Goal: Task Accomplishment & Management: Manage account settings

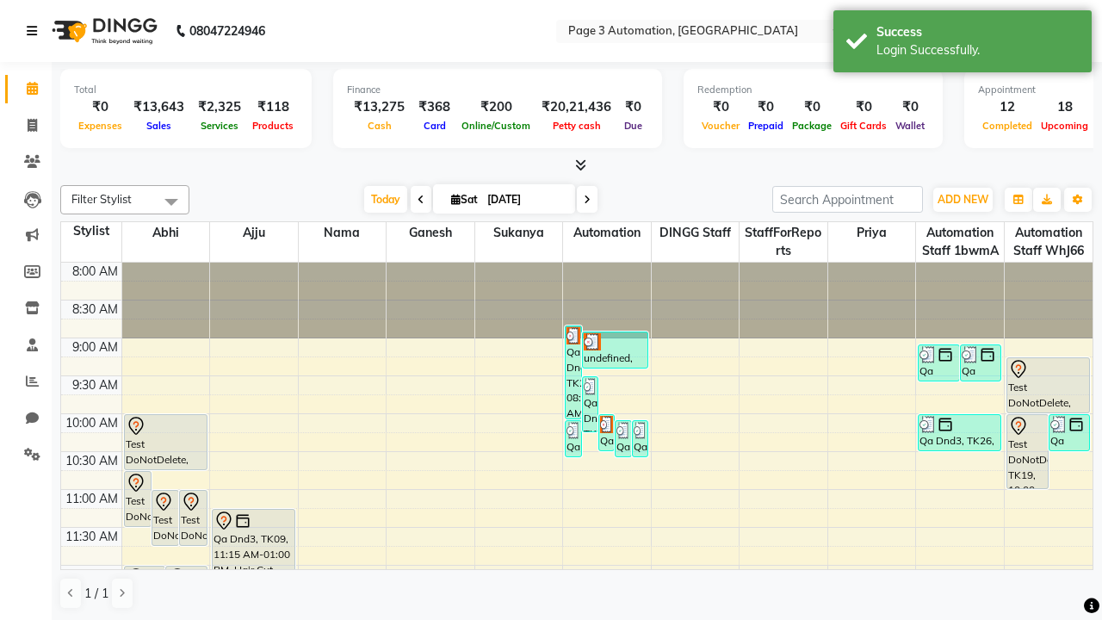
click at [35, 31] on icon at bounding box center [32, 31] width 10 height 12
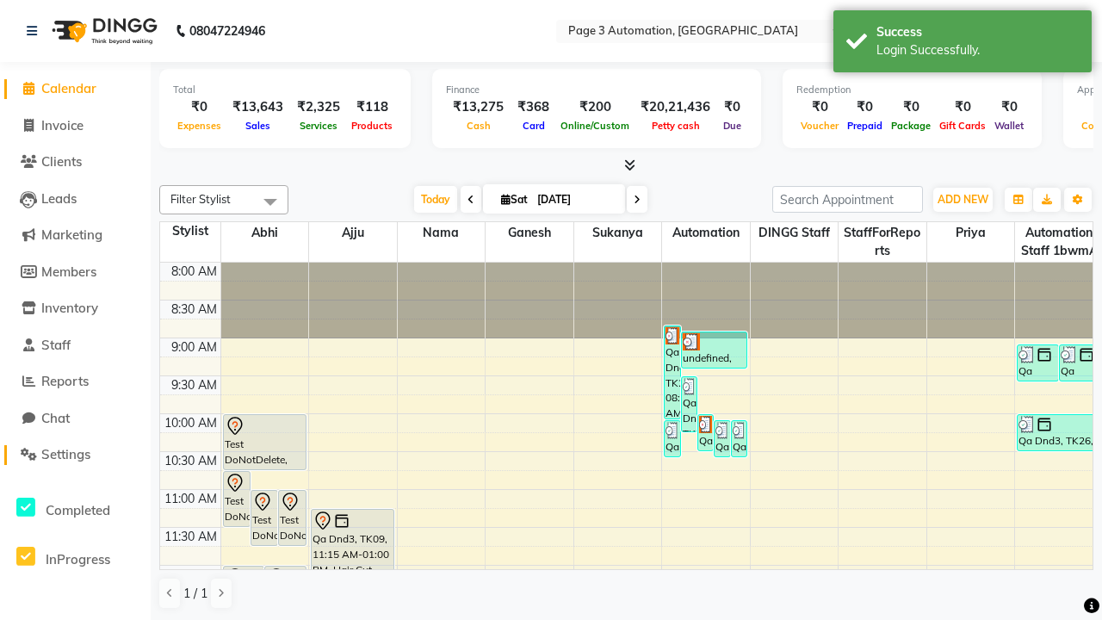
click at [75, 454] on span "Settings" at bounding box center [65, 454] width 49 height 16
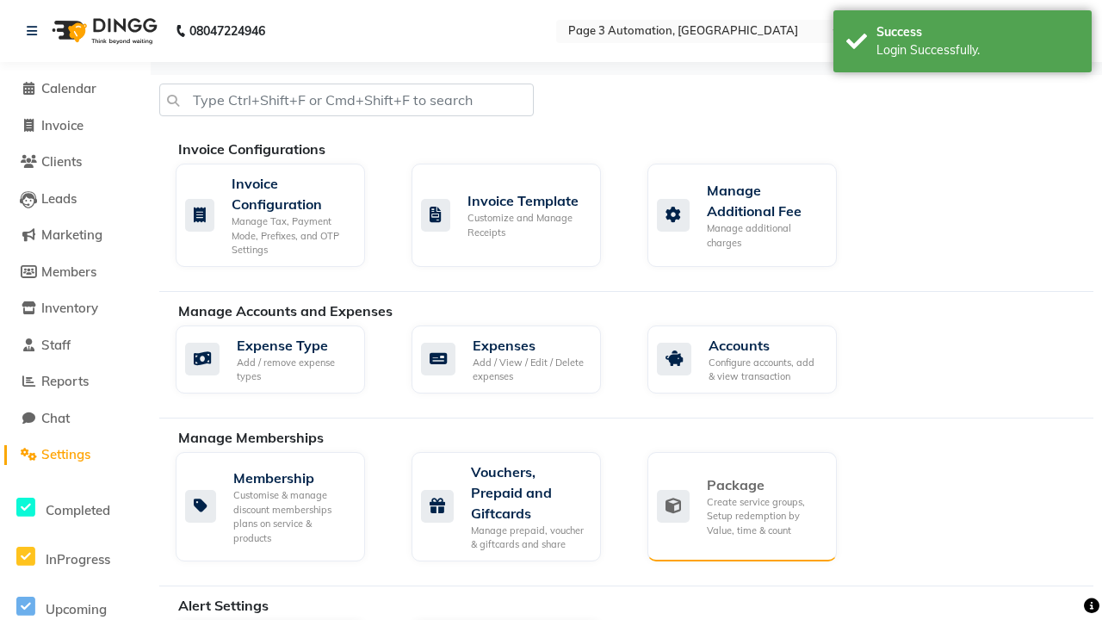
click at [764, 485] on div "Package" at bounding box center [765, 484] width 116 height 21
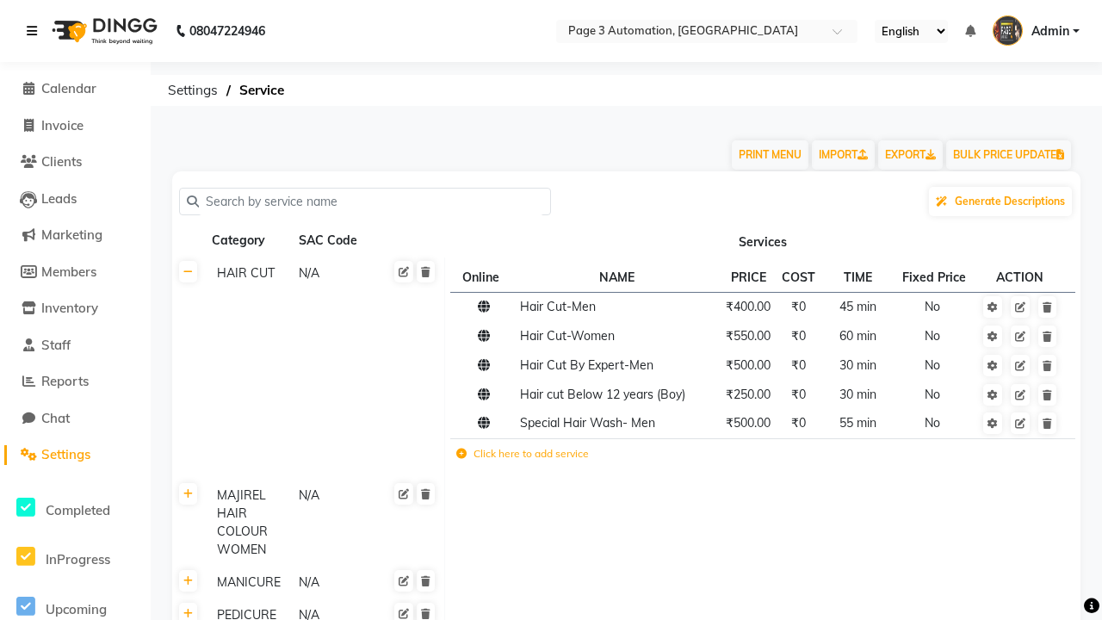
click at [35, 31] on icon at bounding box center [32, 31] width 10 height 12
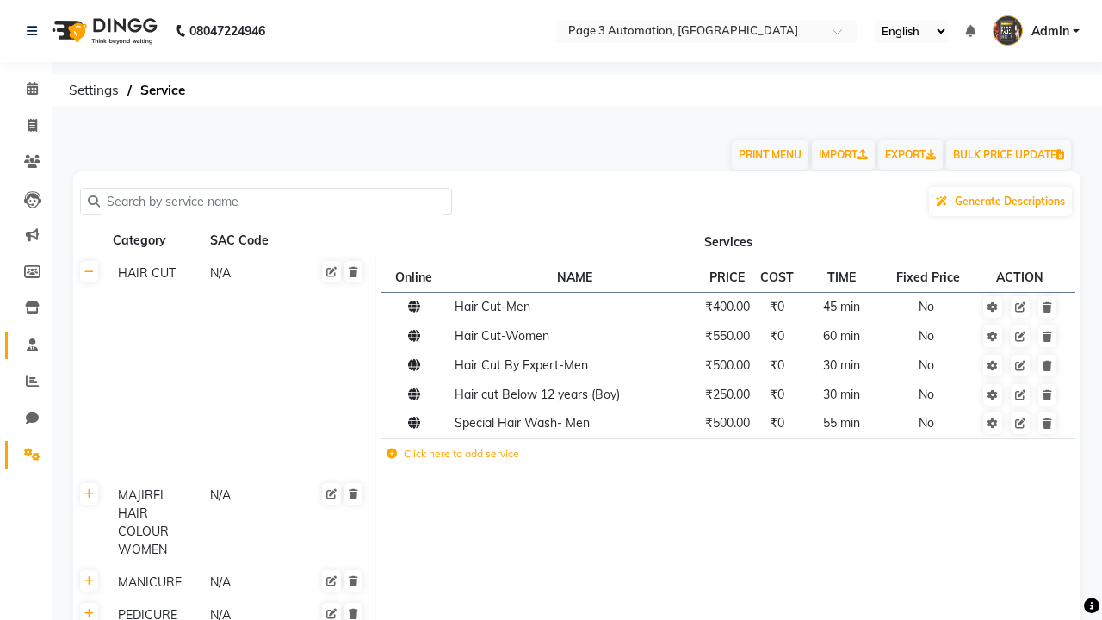
click at [26, 344] on span at bounding box center [32, 346] width 30 height 20
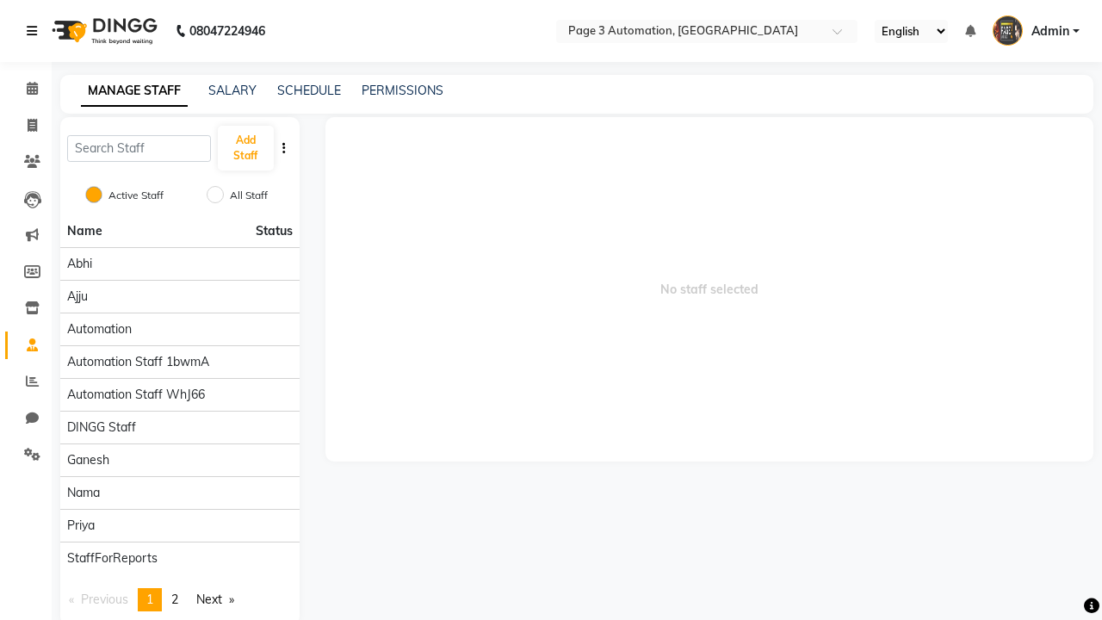
click at [35, 31] on icon at bounding box center [32, 31] width 10 height 12
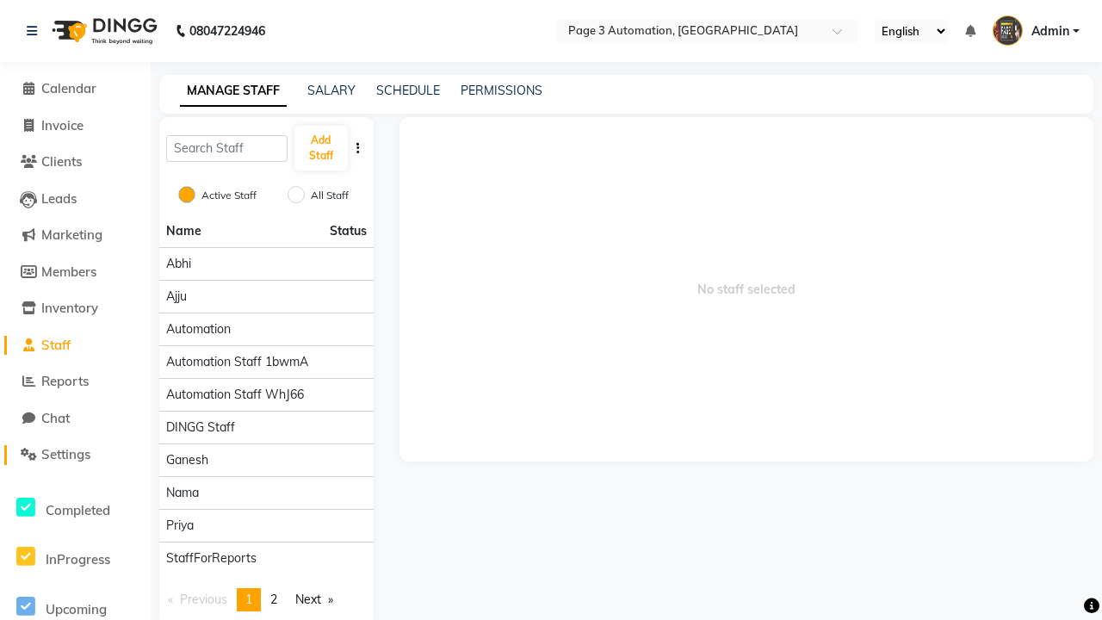
click at [75, 454] on span "Settings" at bounding box center [65, 454] width 49 height 16
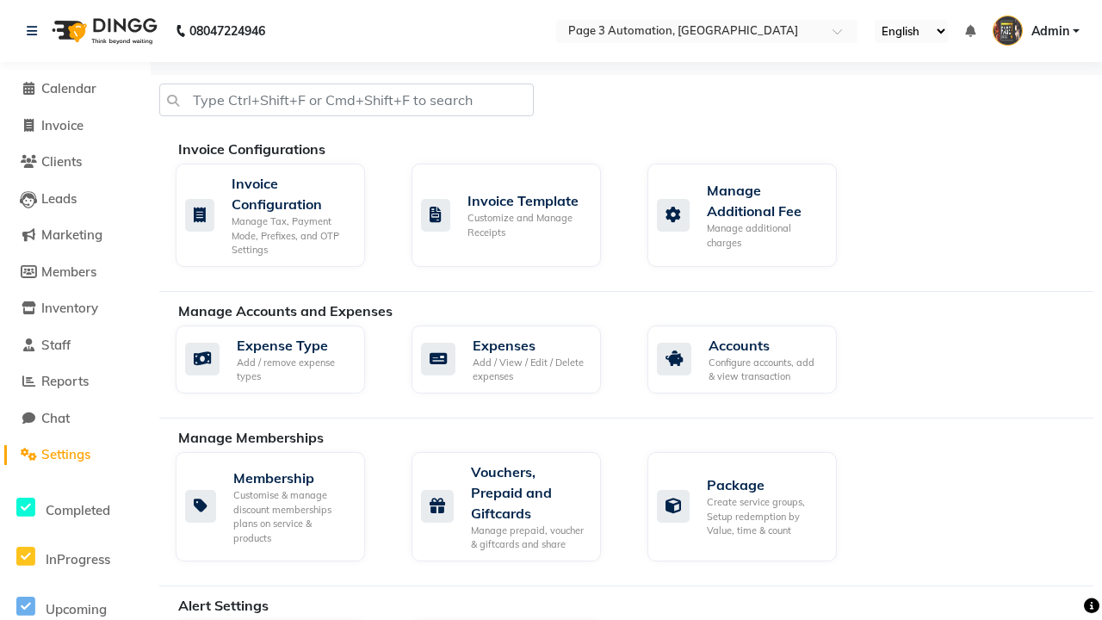
scroll to position [1143, 0]
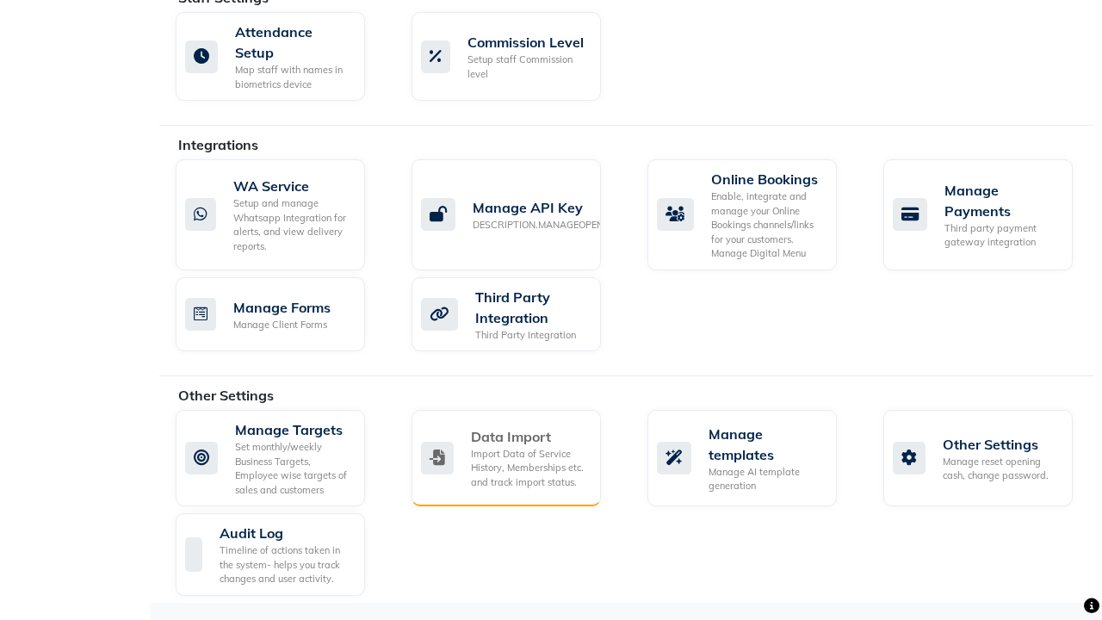
click at [528, 436] on div "Data Import" at bounding box center [529, 436] width 116 height 21
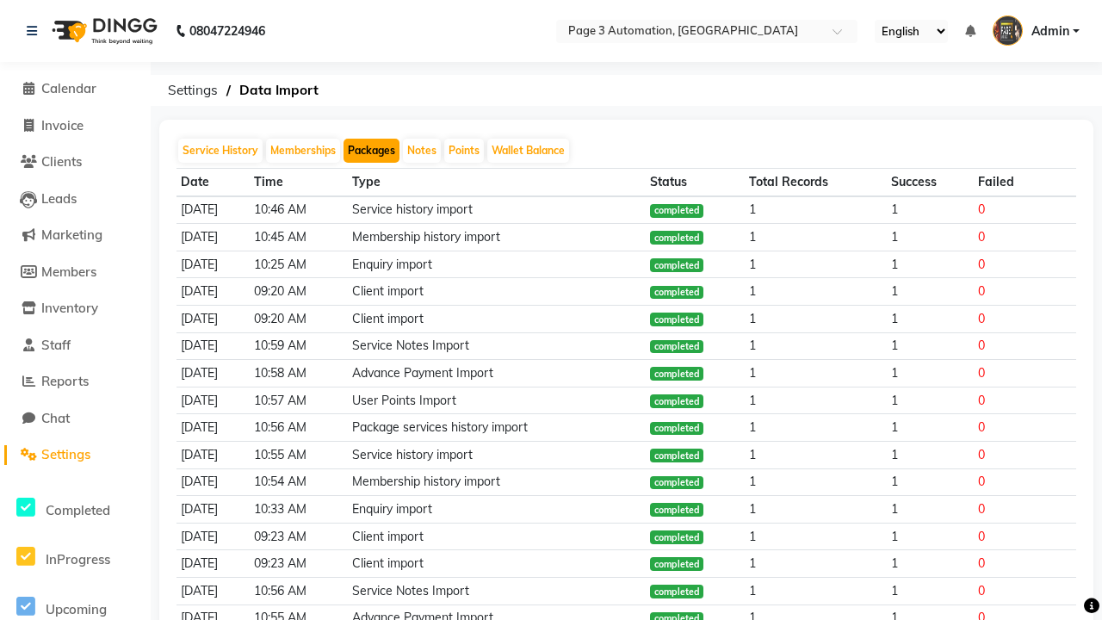
click at [371, 151] on button "Packages" at bounding box center [371, 151] width 56 height 24
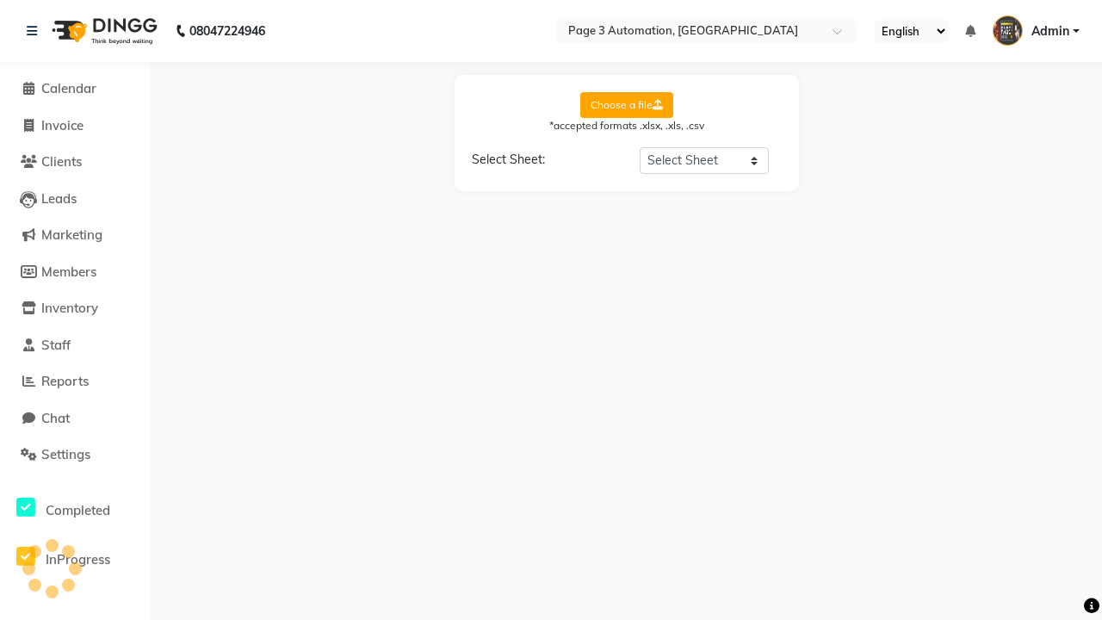
select select "Sheet1"
select select "Client Name"
select select "Client Mobile"
select select "Package Name"
select select "Start Date"
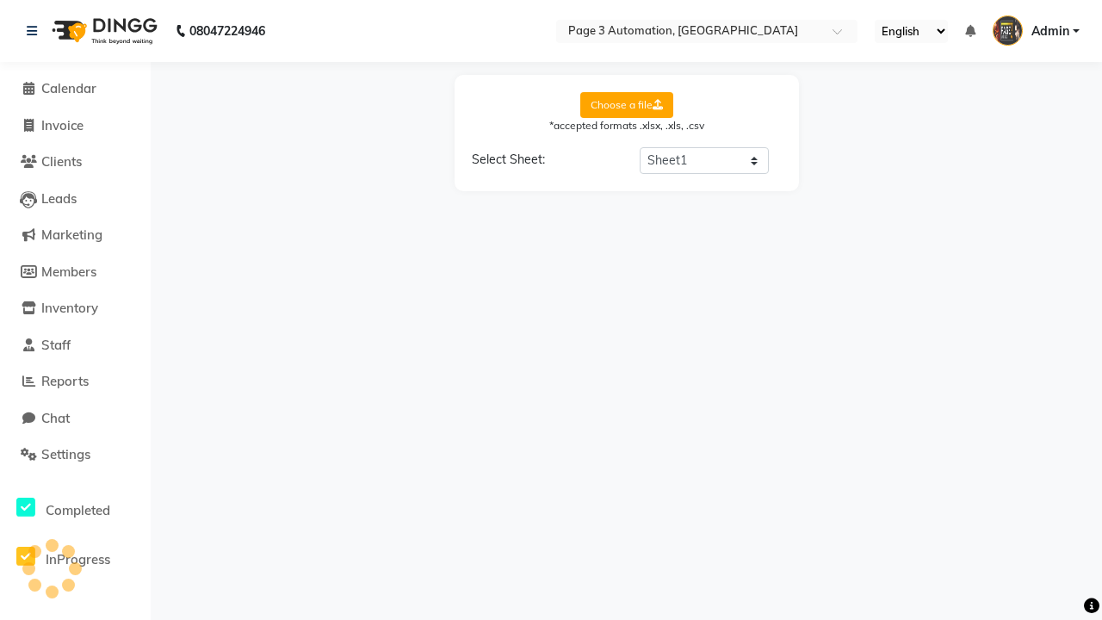
select select "End Date"
select select "Employee Name"
select select "Amount"
select select "Service Name"
select select "Total Count"
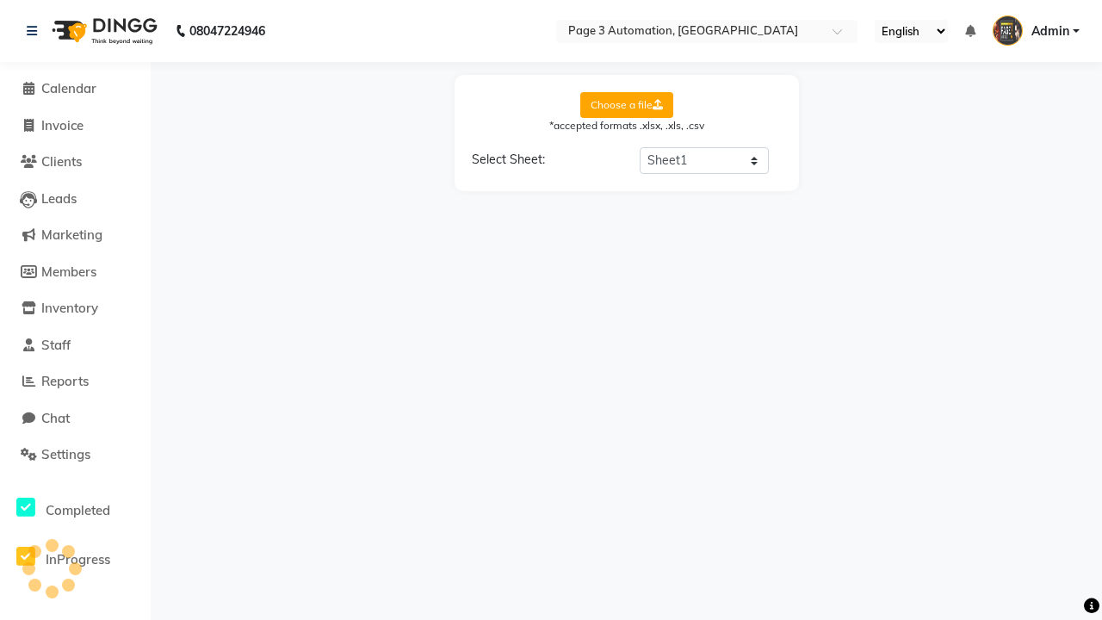
select select "Available Count"
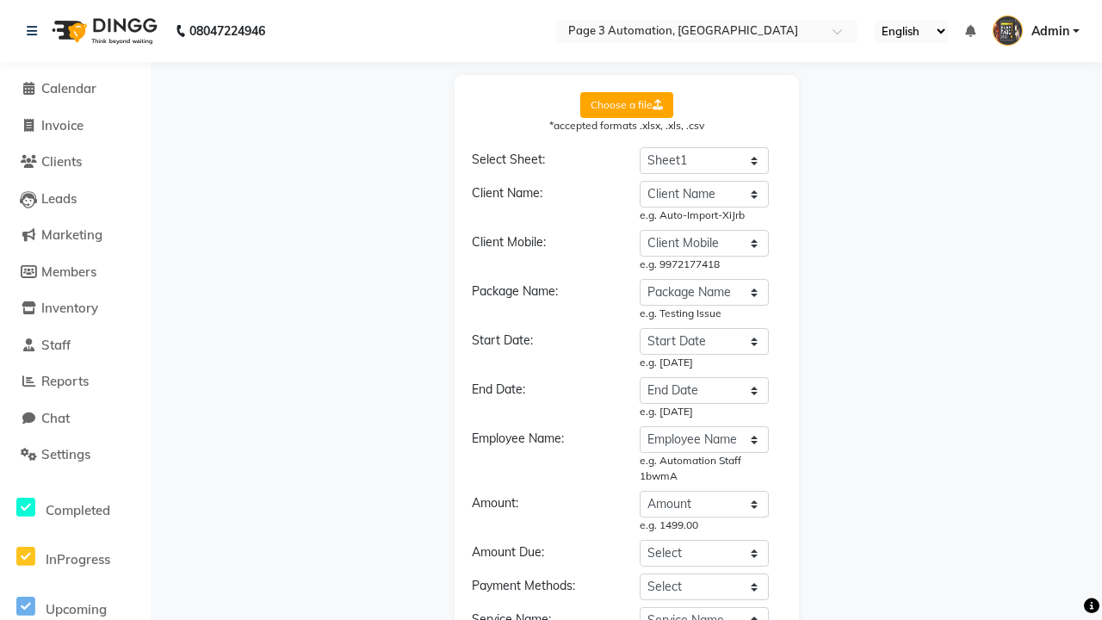
select select "DD/MM/YYYY"
select select "END DATE"
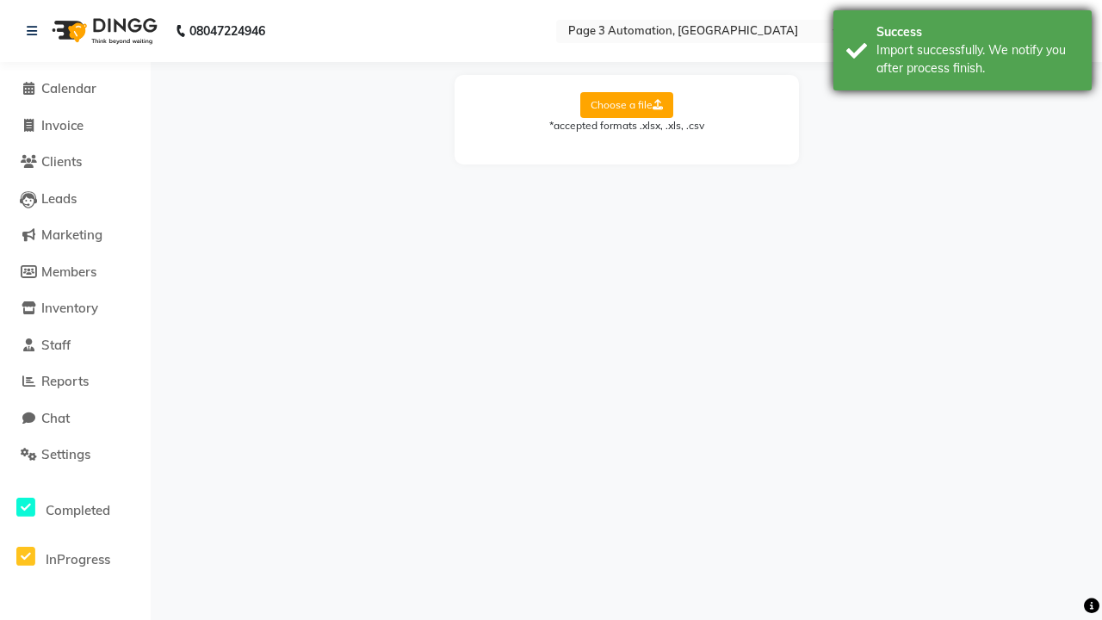
click at [962, 52] on div "Import successfully. We notify you after process finish." at bounding box center [977, 59] width 202 height 36
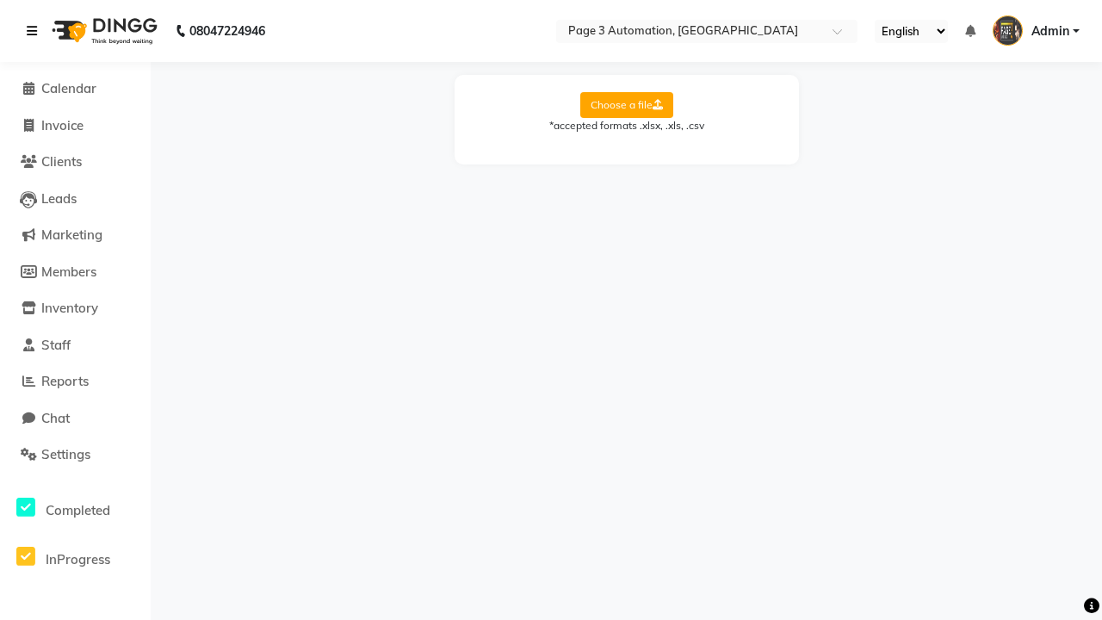
click at [35, 31] on icon at bounding box center [32, 31] width 10 height 12
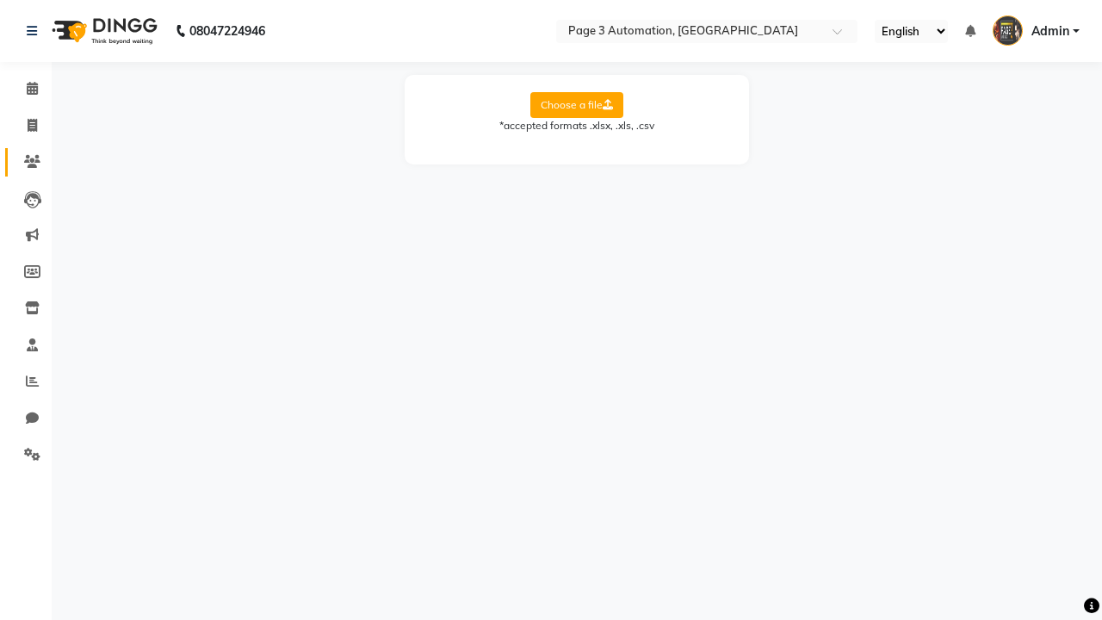
click at [26, 162] on icon at bounding box center [32, 161] width 16 height 13
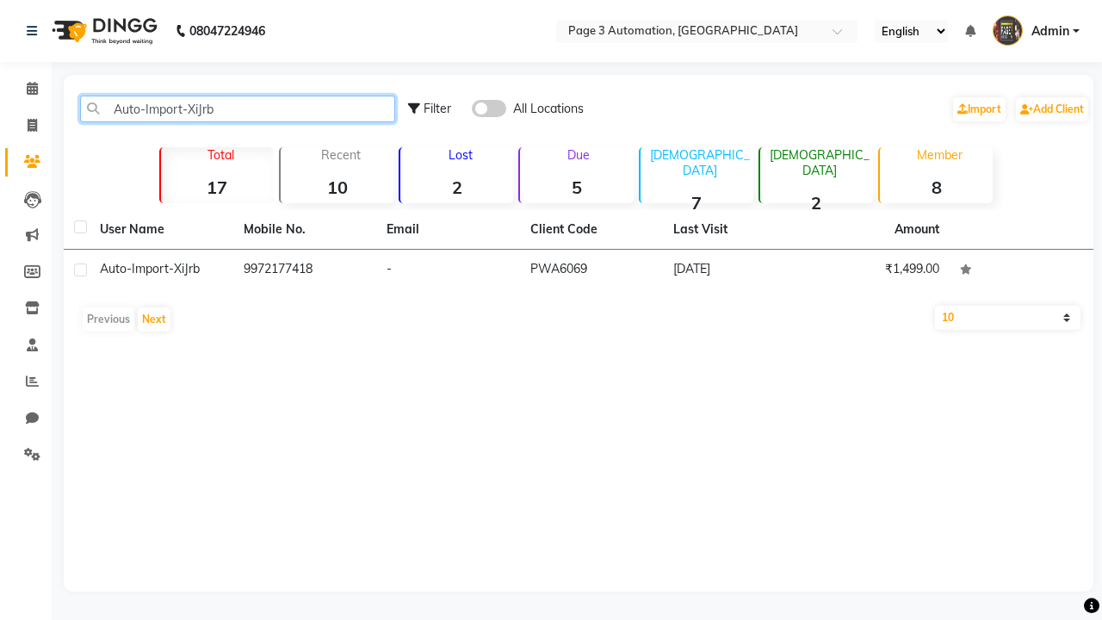
type input "Auto-Import-XiJrb"
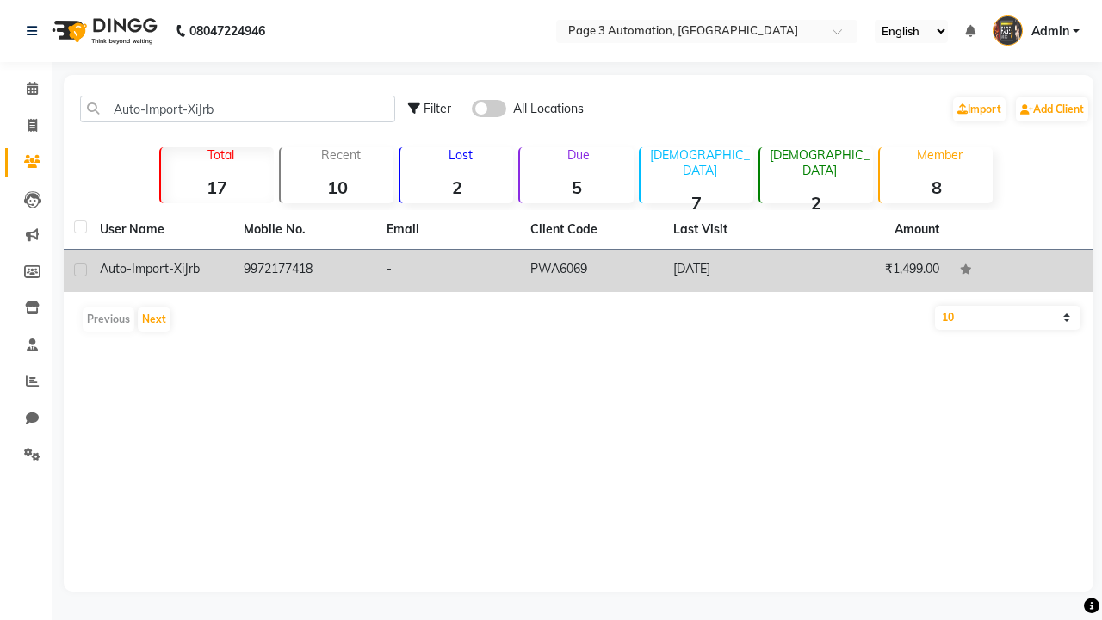
click at [578, 270] on td "PWA6069" at bounding box center [592, 271] width 144 height 42
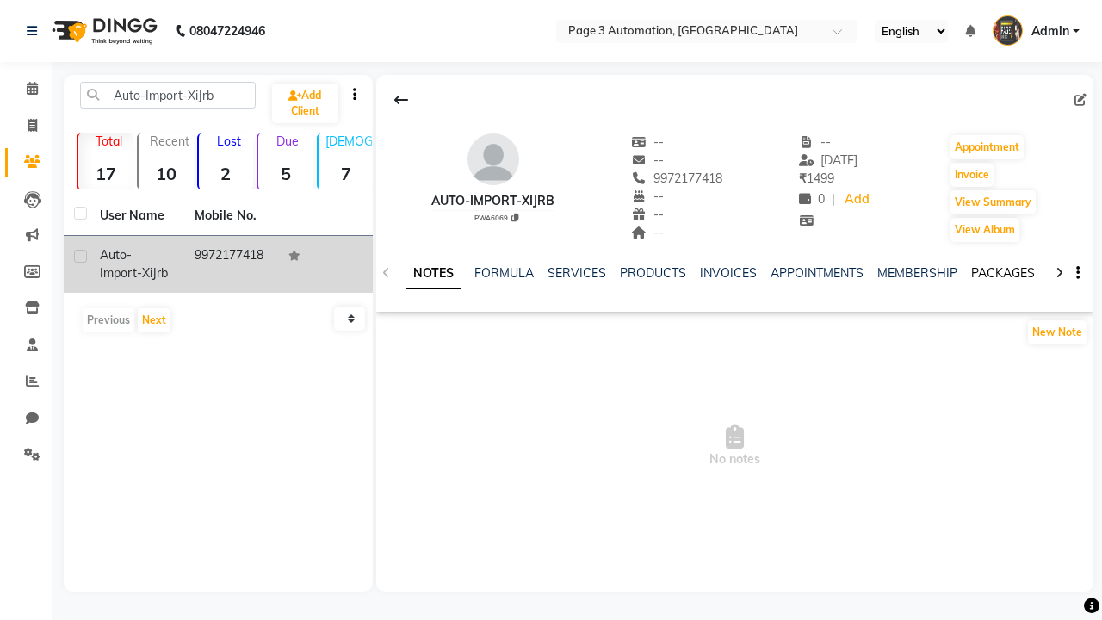
click at [1002, 273] on link "PACKAGES" at bounding box center [1003, 272] width 64 height 15
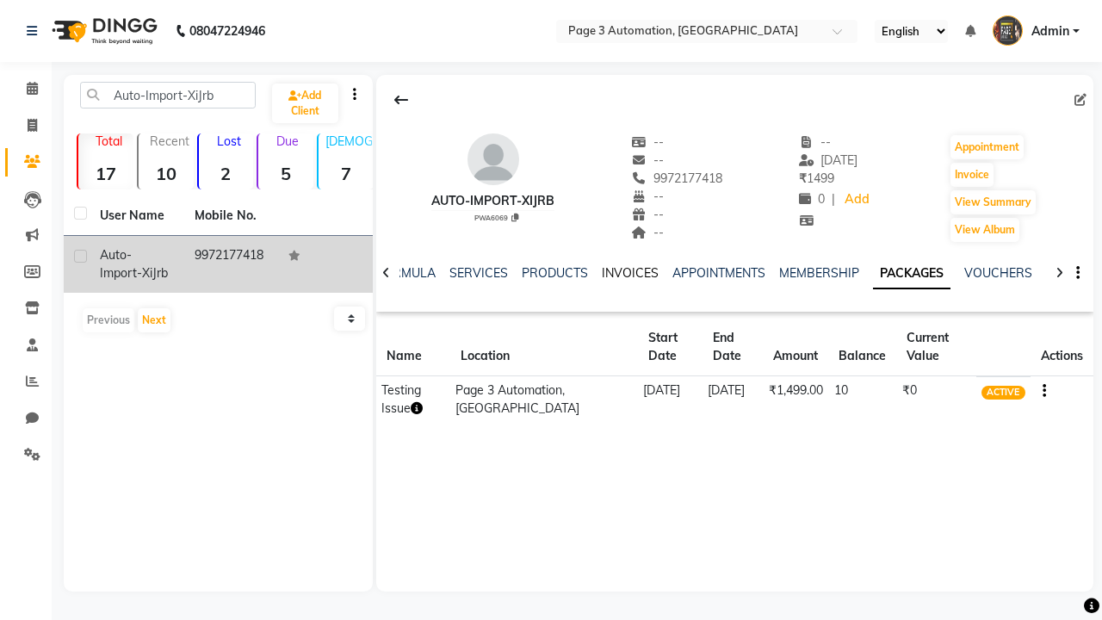
click at [629, 273] on link "INVOICES" at bounding box center [630, 272] width 57 height 15
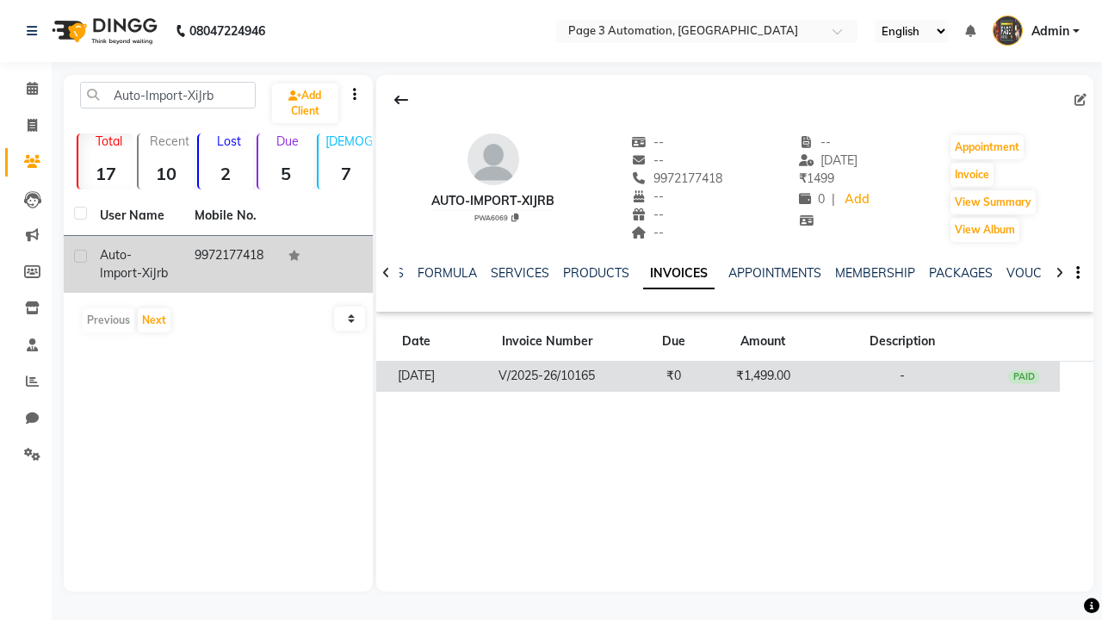
click at [734, 375] on td "₹1,499.00" at bounding box center [762, 376] width 107 height 30
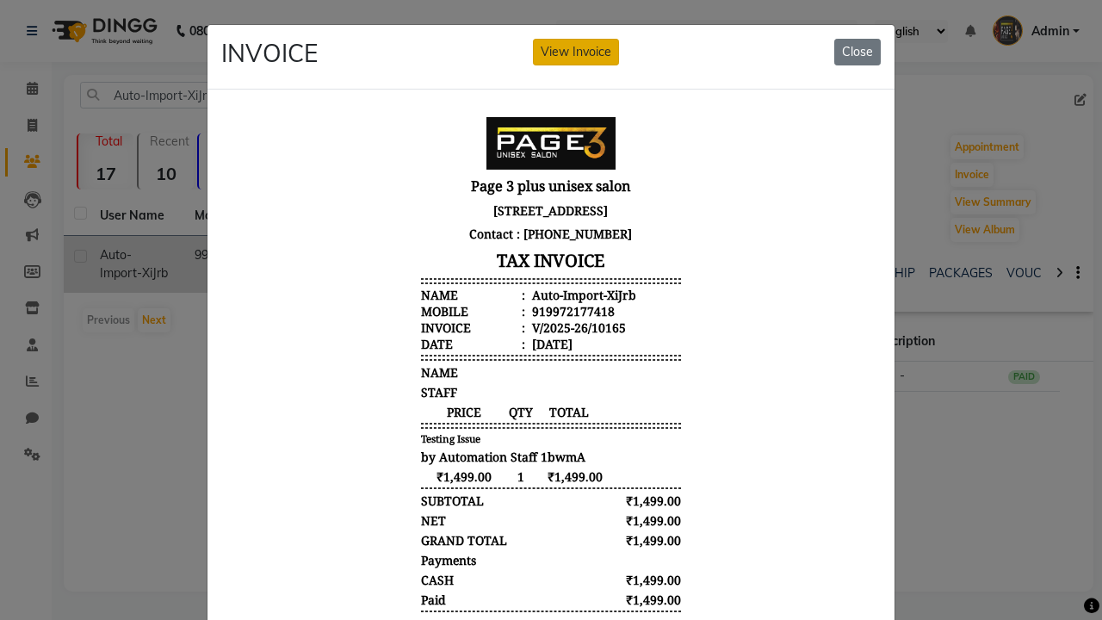
click at [576, 52] on button "View Invoice" at bounding box center [576, 52] width 86 height 27
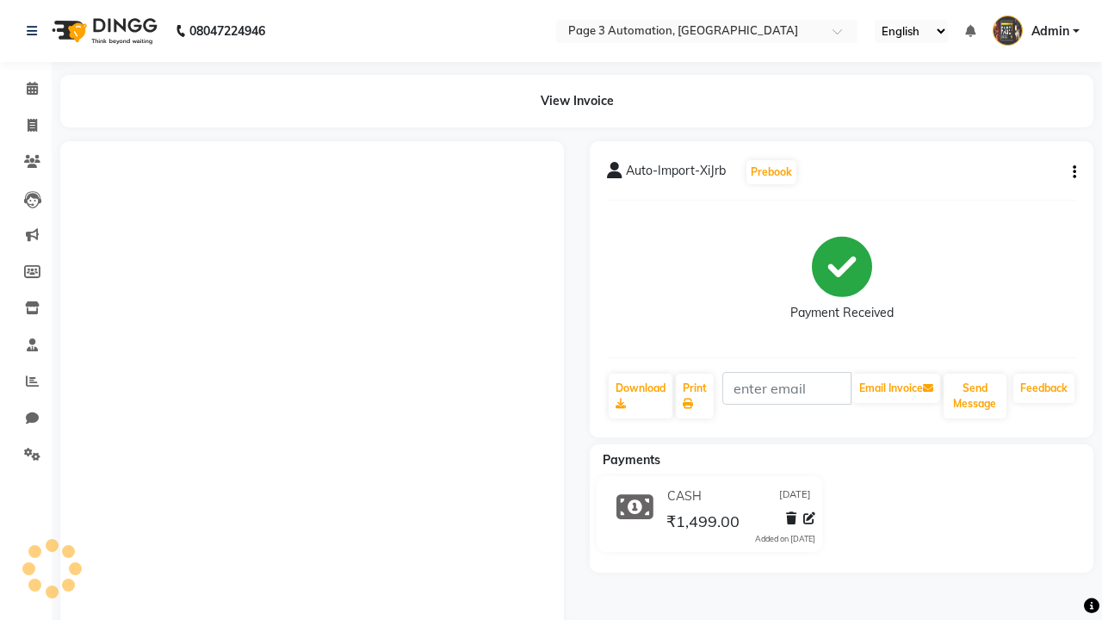
click at [1071, 172] on button "button" at bounding box center [1070, 173] width 10 height 18
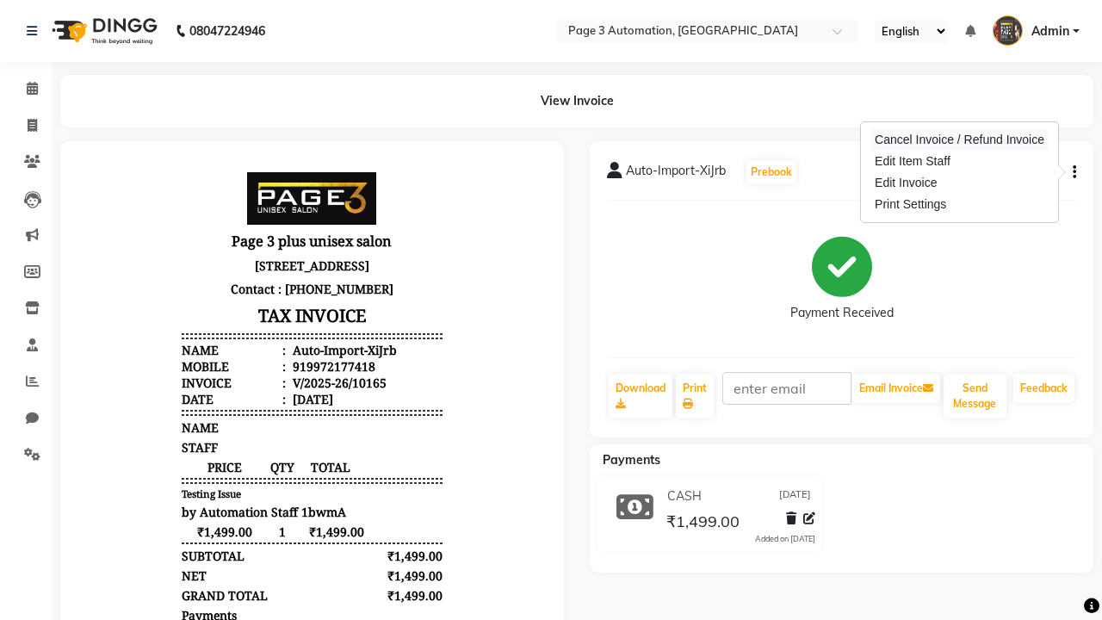
click at [959, 139] on div "Cancel Invoice / Refund Invoice" at bounding box center [959, 140] width 176 height 22
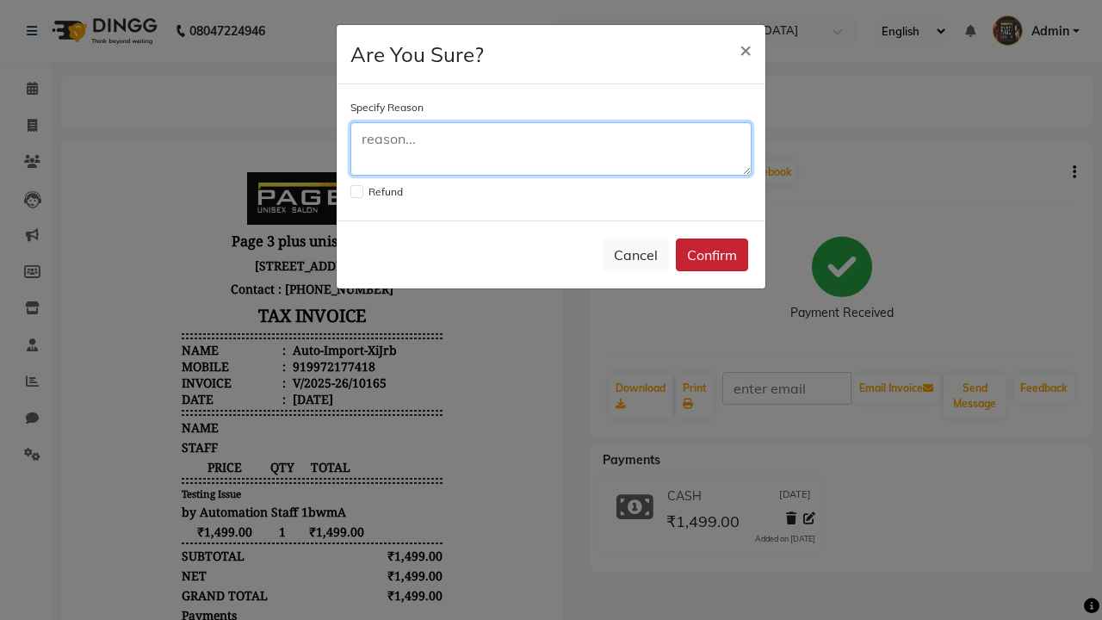
click at [551, 149] on textarea at bounding box center [550, 148] width 401 height 53
type textarea "Testing"
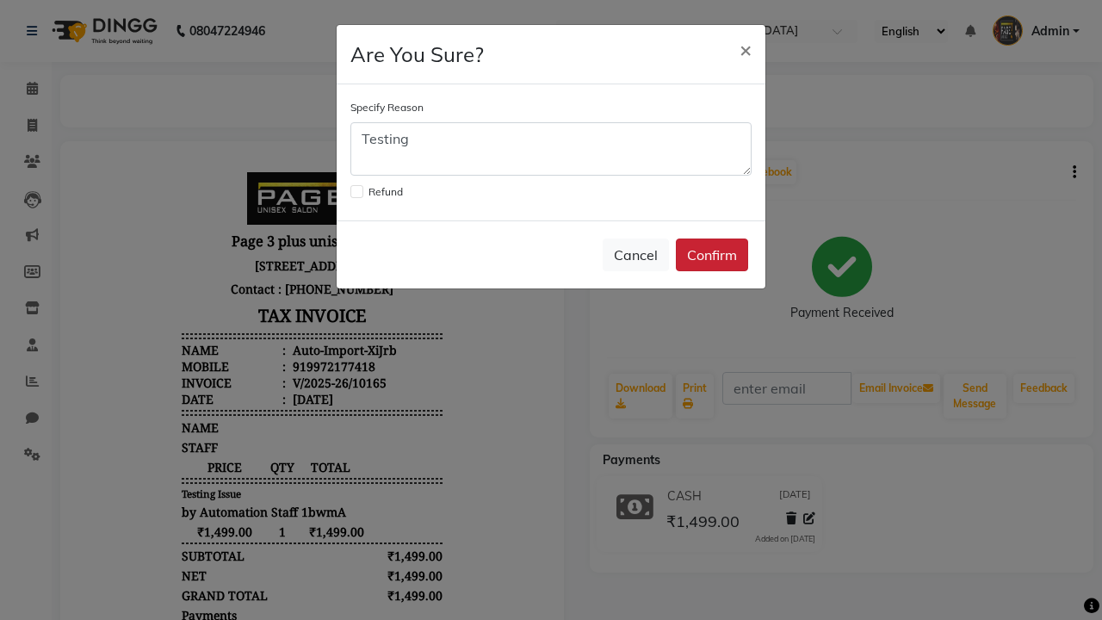
click at [712, 255] on button "Confirm" at bounding box center [712, 254] width 72 height 33
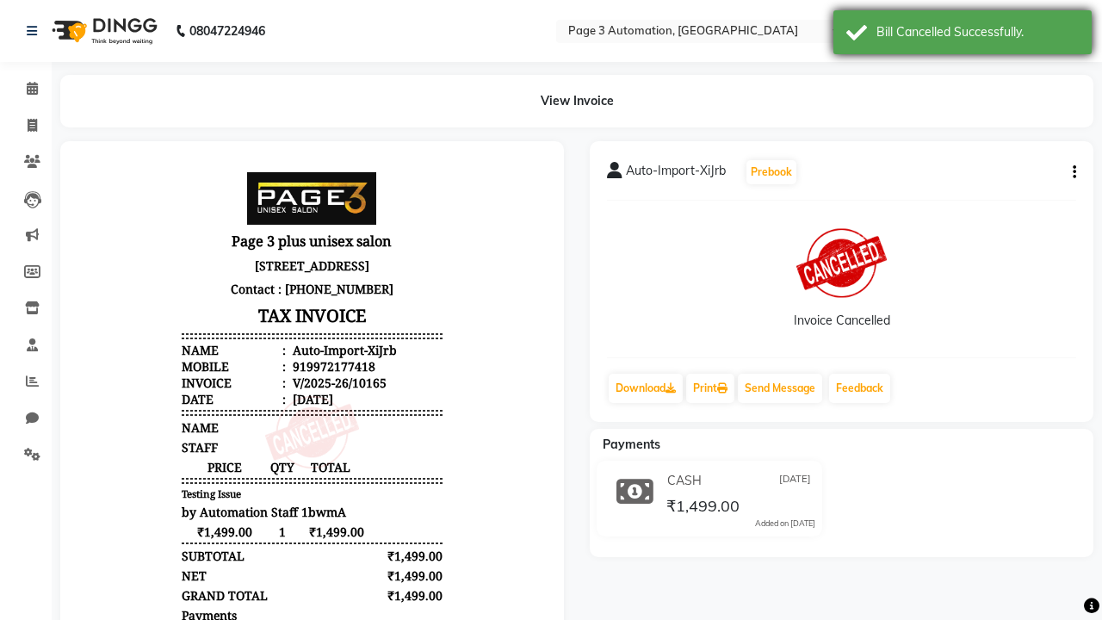
click at [962, 34] on div "Bill Cancelled Successfully." at bounding box center [977, 32] width 202 height 18
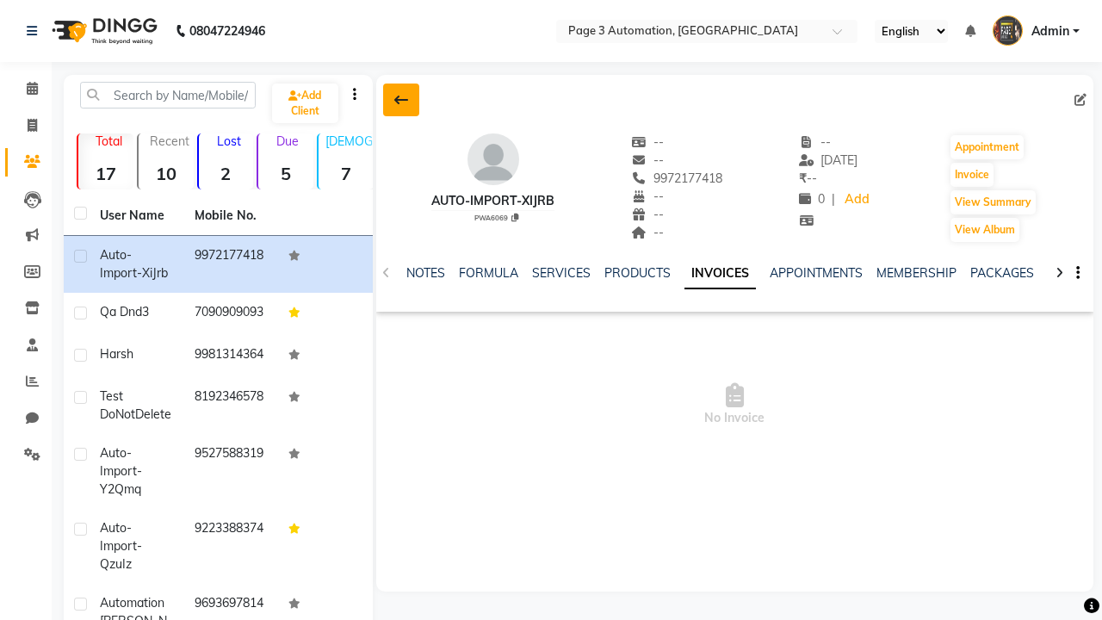
click at [400, 100] on icon at bounding box center [401, 100] width 14 height 14
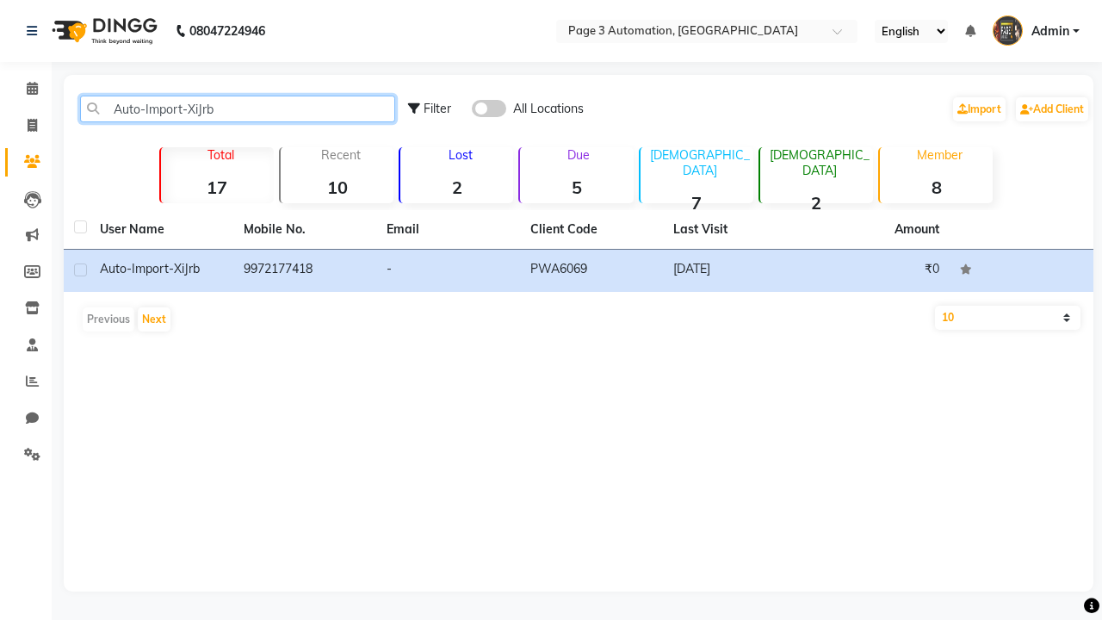
type input "Auto-Import-XiJrb"
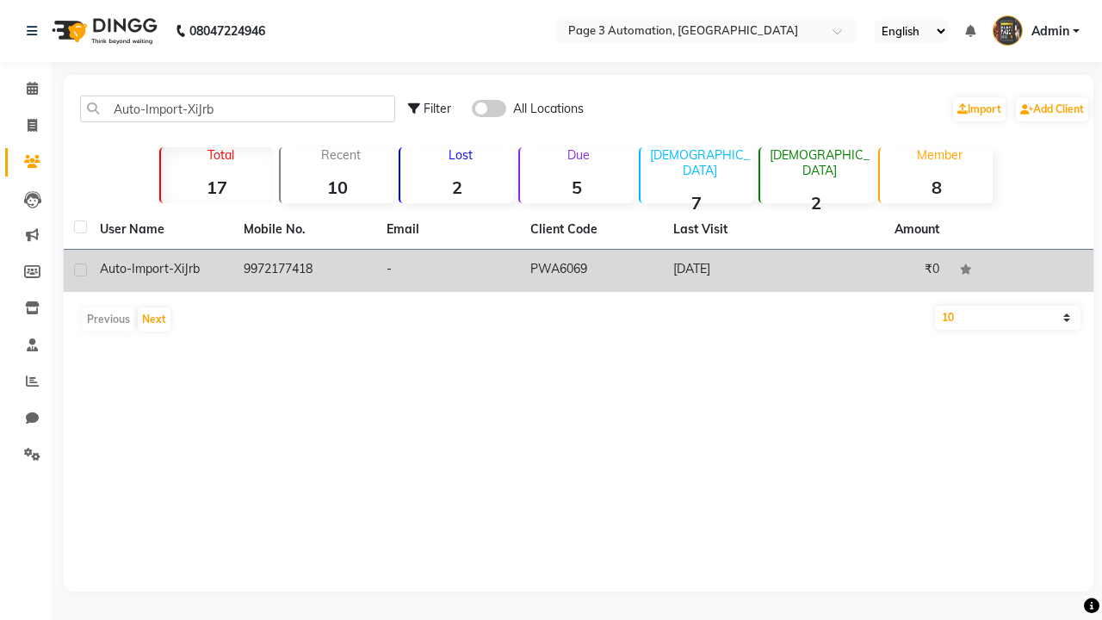
click at [578, 270] on td "PWA6069" at bounding box center [592, 271] width 144 height 42
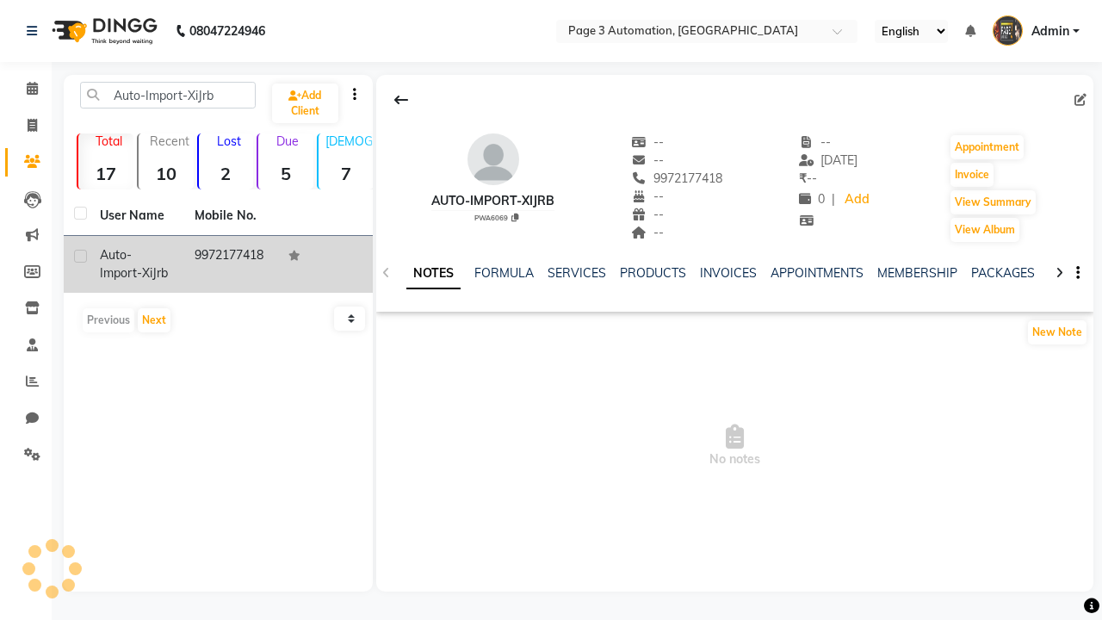
click at [80, 256] on label at bounding box center [80, 256] width 13 height 13
click at [80, 256] on input "checkbox" at bounding box center [79, 256] width 11 height 11
checkbox input "true"
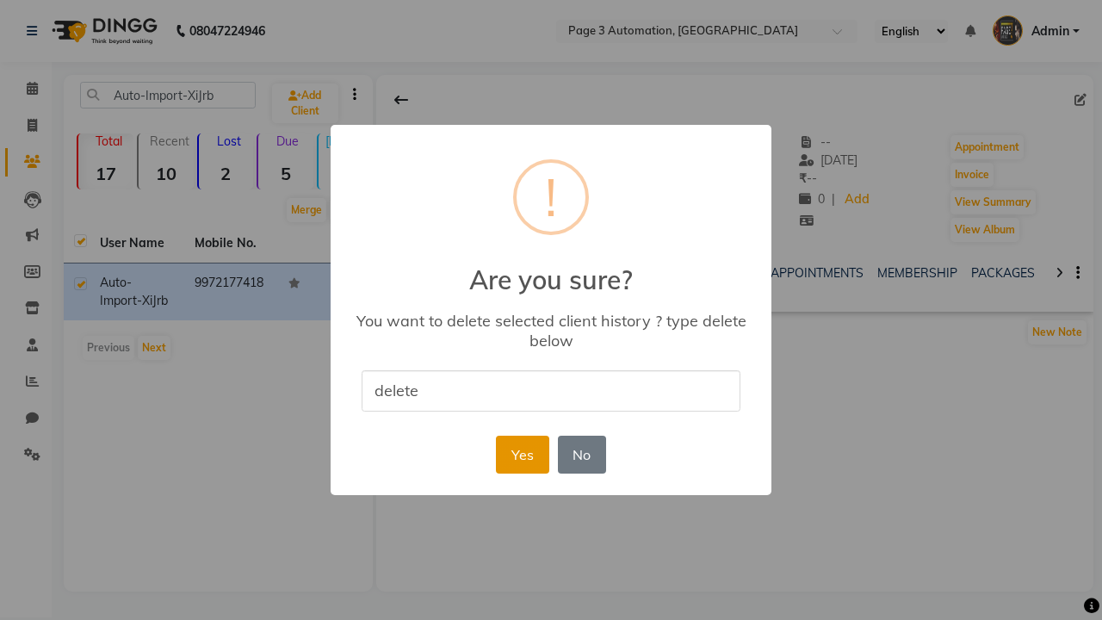
type input "delete"
click at [522, 454] on button "Yes" at bounding box center [522, 454] width 52 height 38
